Goal: Task Accomplishment & Management: Complete application form

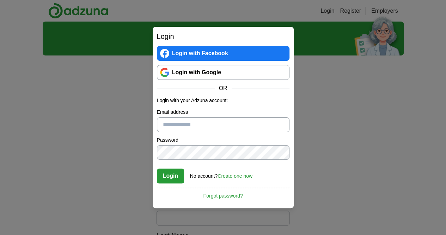
click at [204, 78] on link "Login with Google" at bounding box center [223, 72] width 133 height 15
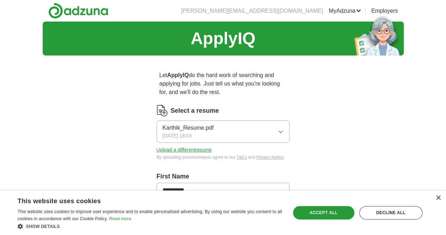
click at [280, 124] on button "Karthik_Resume.pdf 02/18/2025, 18:03" at bounding box center [223, 131] width 133 height 22
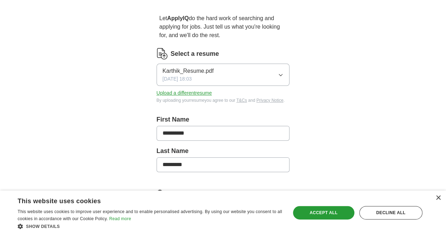
scroll to position [57, 0]
click at [166, 89] on button "Upload a different resume" at bounding box center [184, 92] width 55 height 7
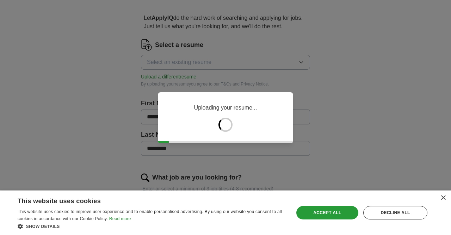
click at [348, 215] on div "Accept all" at bounding box center [328, 212] width 62 height 13
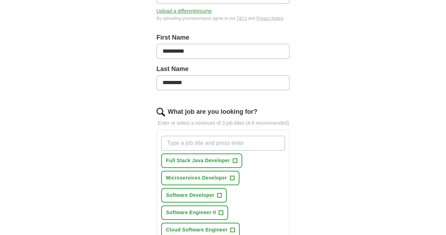
scroll to position [139, 0]
click at [233, 157] on span "+" at bounding box center [235, 160] width 4 height 6
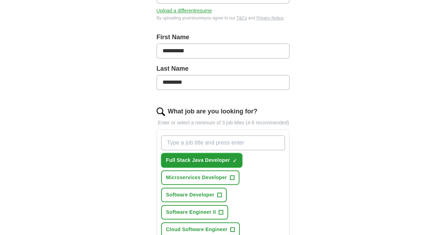
scroll to position [164, 0]
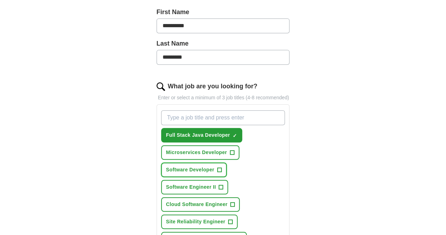
click at [227, 162] on button "Software Developer +" at bounding box center [194, 169] width 66 height 14
click at [235, 201] on span "+" at bounding box center [233, 204] width 4 height 6
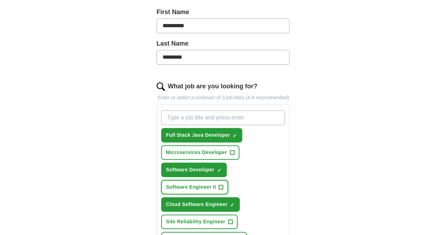
click at [219, 184] on span "+" at bounding box center [221, 187] width 4 height 6
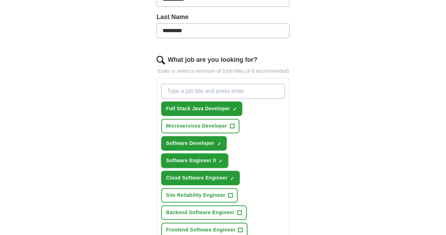
scroll to position [191, 0]
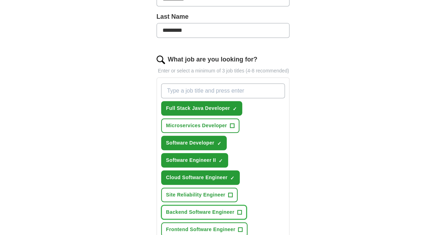
click at [237, 209] on span "+" at bounding box center [239, 212] width 4 height 6
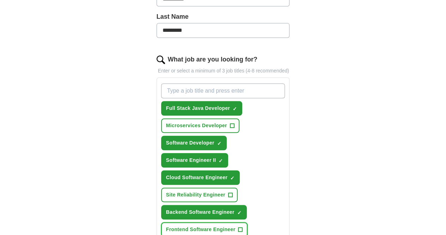
click at [238, 226] on span "+" at bounding box center [240, 229] width 4 height 6
click at [224, 85] on input "What job are you looking for?" at bounding box center [223, 90] width 124 height 15
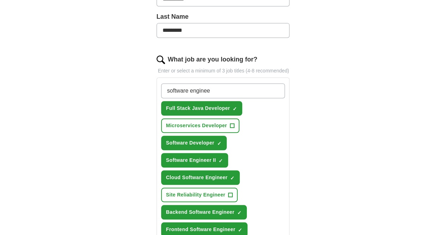
type input "software engineer"
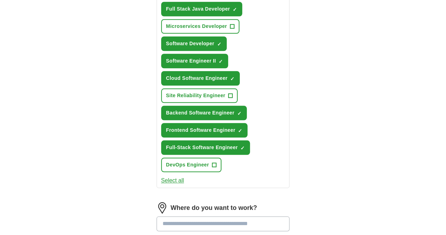
scroll to position [330, 0]
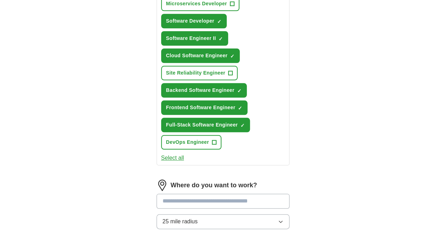
click at [250, 193] on input at bounding box center [223, 200] width 133 height 15
type input "******"
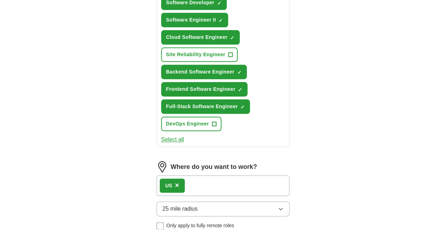
scroll to position [348, 0]
click at [175, 181] on span "×" at bounding box center [177, 185] width 4 height 8
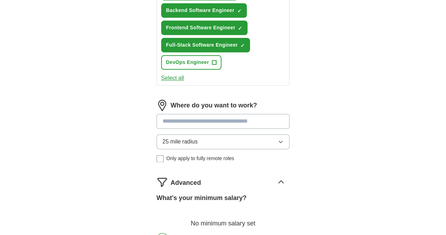
scroll to position [410, 0]
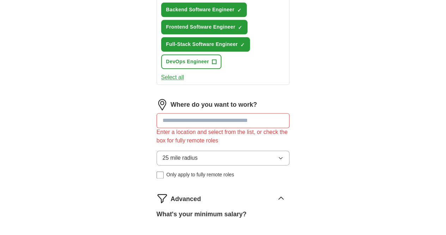
click at [276, 128] on div "Enter a location and select from the list, or check the box for fully remote ro…" at bounding box center [223, 136] width 133 height 17
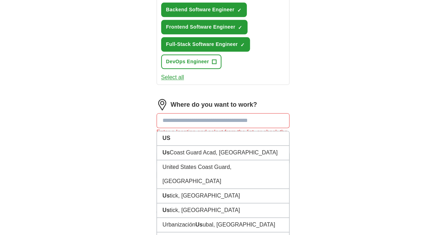
click at [247, 113] on input at bounding box center [223, 120] width 133 height 15
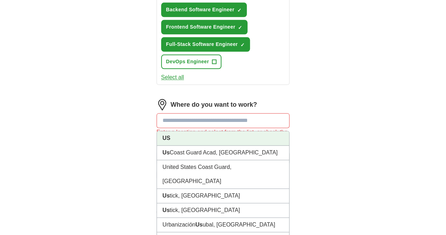
click at [210, 131] on li "US" at bounding box center [223, 138] width 133 height 14
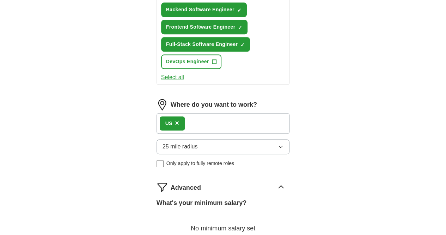
click at [189, 139] on div "25 mile radius Only apply to fully remote roles" at bounding box center [223, 153] width 133 height 28
click at [213, 139] on button "25 mile radius" at bounding box center [223, 146] width 133 height 15
select select "**"
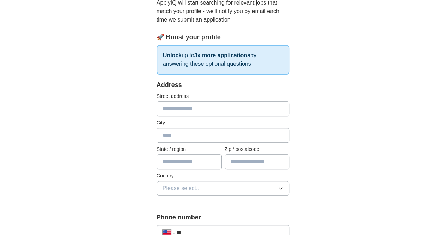
scroll to position [56, 0]
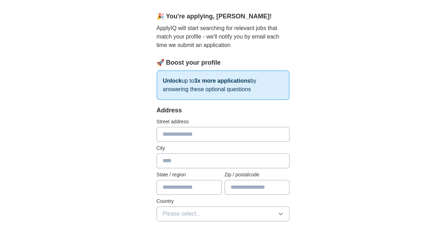
click at [227, 132] on input "text" at bounding box center [223, 134] width 133 height 15
type input "**********"
type input "********"
type input "*****"
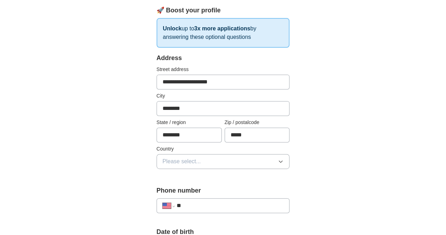
scroll to position [113, 0]
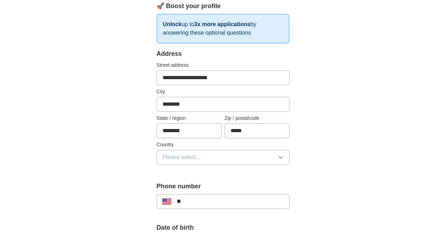
click at [195, 156] on button "Please select..." at bounding box center [223, 157] width 133 height 15
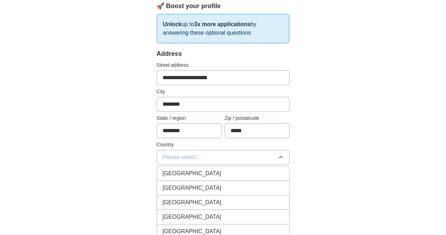
click at [166, 187] on span "United States" at bounding box center [192, 187] width 59 height 8
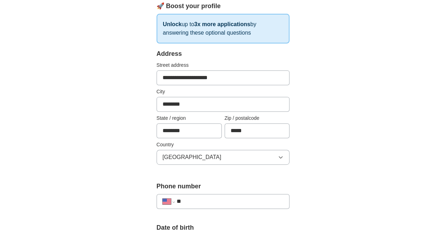
click at [197, 204] on div "**********" at bounding box center [223, 201] width 133 height 15
click at [210, 197] on input "**" at bounding box center [230, 201] width 107 height 8
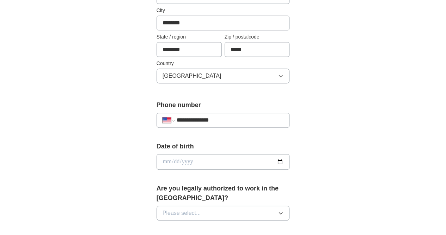
type input "**********"
click at [290, 161] on input "date" at bounding box center [223, 162] width 133 height 16
click at [192, 159] on input "date" at bounding box center [223, 162] width 133 height 16
type input "**********"
click at [202, 205] on button "Please select..." at bounding box center [223, 212] width 133 height 15
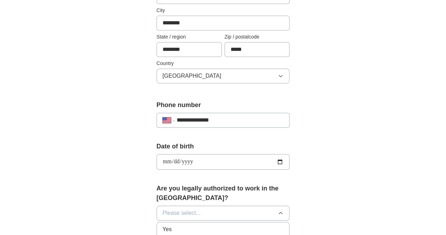
click at [199, 225] on div "Yes" at bounding box center [223, 229] width 121 height 8
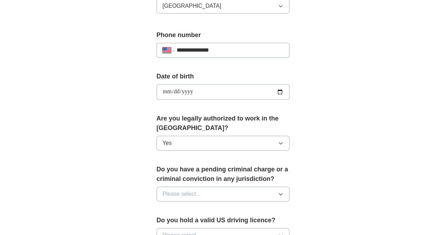
click at [230, 186] on button "Please select..." at bounding box center [223, 193] width 133 height 15
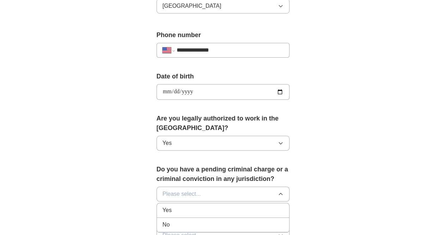
click at [163, 220] on div "No" at bounding box center [223, 224] width 121 height 8
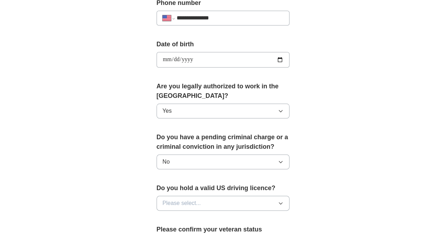
scroll to position [297, 0]
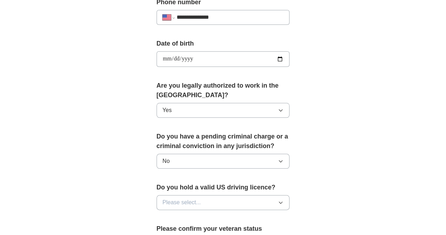
click at [206, 195] on button "Please select..." at bounding box center [223, 202] width 133 height 15
click at [170, 214] on div "Yes" at bounding box center [223, 218] width 121 height 8
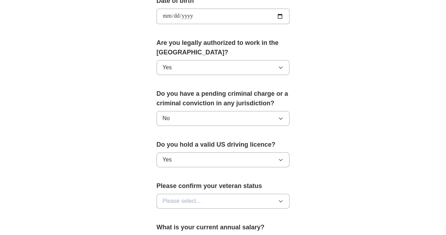
scroll to position [341, 0]
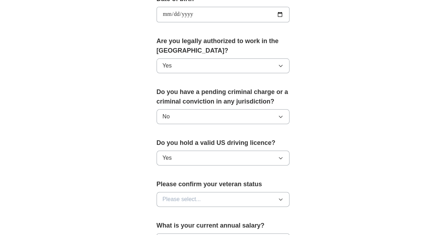
click at [195, 192] on button "Please select..." at bounding box center [223, 199] width 133 height 15
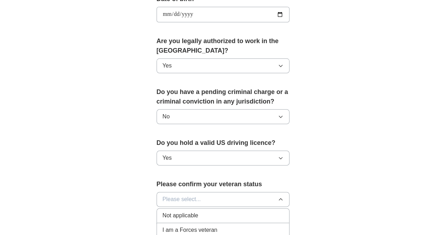
scroll to position [389, 0]
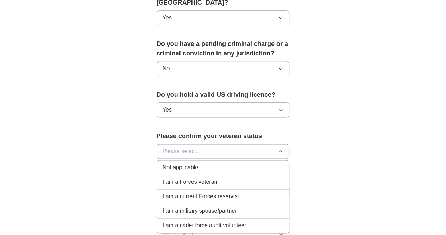
click at [194, 163] on div "Not applicable" at bounding box center [223, 167] width 121 height 8
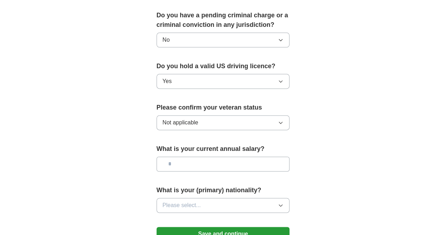
scroll to position [418, 0]
click at [212, 144] on div "What is your current annual salary?" at bounding box center [223, 160] width 133 height 33
click at [189, 156] on input "text" at bounding box center [223, 163] width 133 height 15
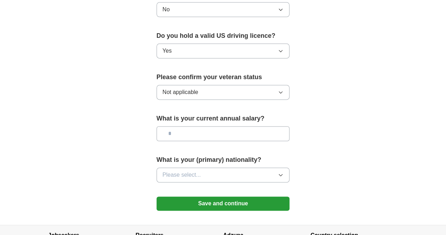
scroll to position [450, 0]
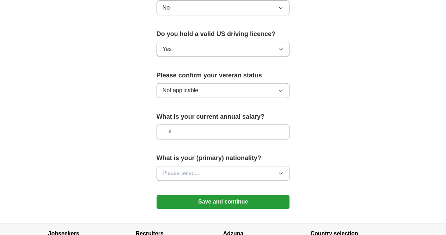
click at [270, 165] on button "Please select..." at bounding box center [223, 172] width 133 height 15
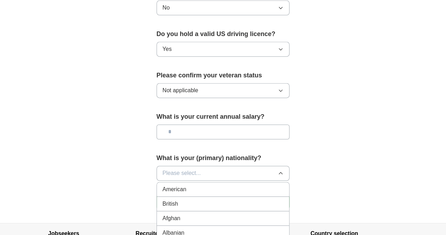
click at [223, 165] on button "Please select..." at bounding box center [223, 172] width 133 height 15
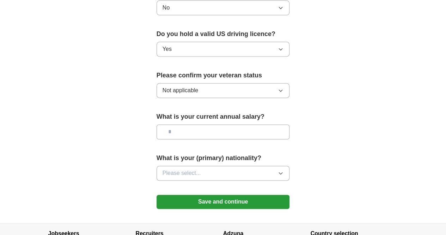
click at [223, 165] on button "Please select..." at bounding box center [223, 172] width 133 height 15
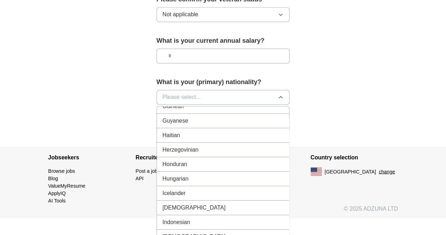
scroll to position [1066, 0]
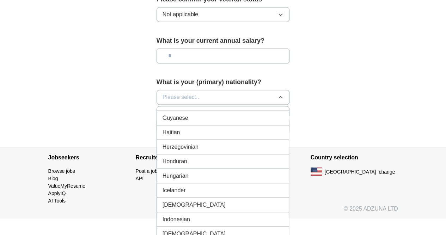
click at [207, 200] on div "Indian" at bounding box center [223, 204] width 121 height 8
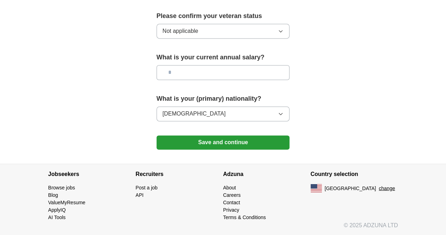
scroll to position [496, 0]
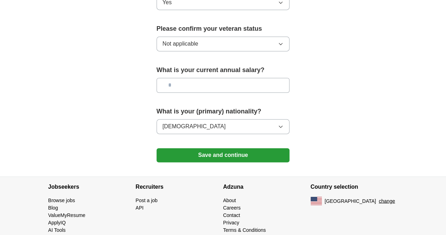
click at [224, 148] on button "Save and continue" at bounding box center [223, 155] width 133 height 14
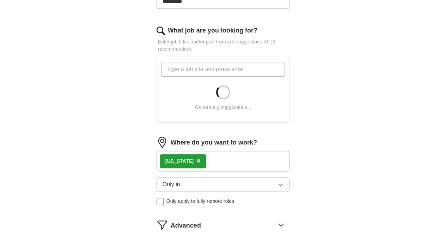
scroll to position [221, 0]
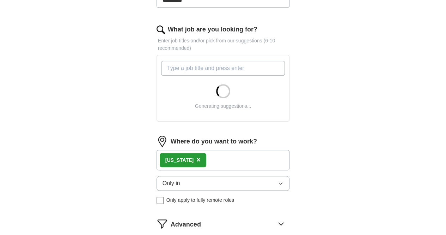
click at [196, 156] on span "×" at bounding box center [198, 160] width 4 height 8
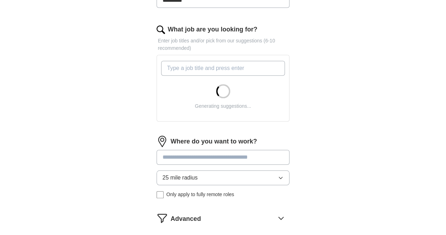
click at [181, 150] on input at bounding box center [223, 157] width 133 height 15
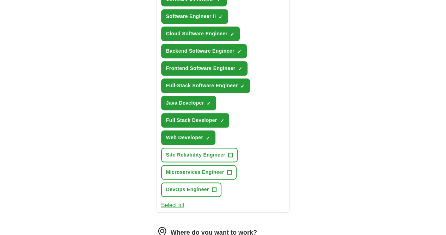
scroll to position [342, 0]
type input "******"
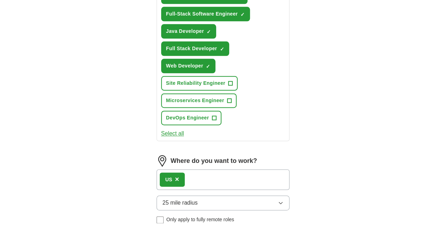
scroll to position [414, 0]
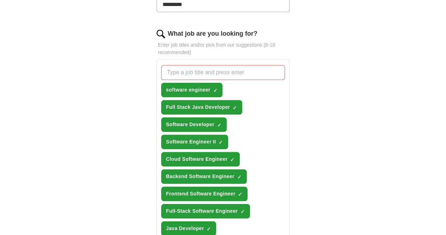
scroll to position [214, 0]
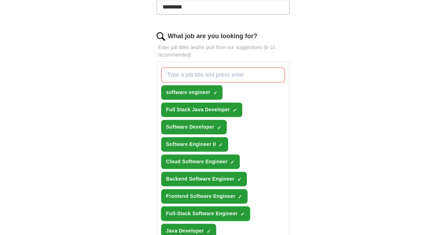
click at [227, 206] on button "Full-Stack Software Engineer ✓ ×" at bounding box center [205, 213] width 89 height 14
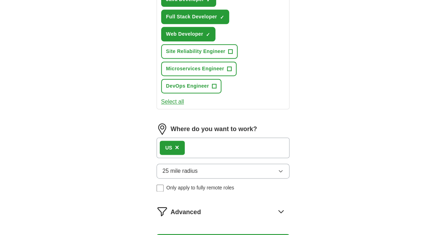
scroll to position [458, 0]
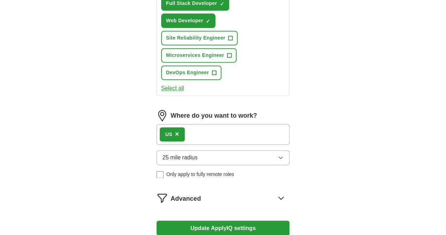
click at [243, 220] on button "Update ApplyIQ settings" at bounding box center [223, 227] width 133 height 15
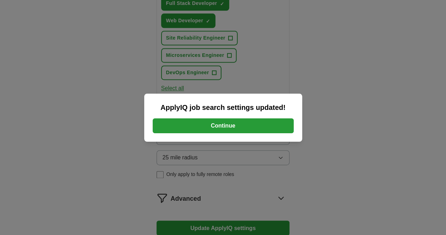
click at [243, 123] on button "Continue" at bounding box center [223, 125] width 141 height 15
